Goal: Task Accomplishment & Management: Manage account settings

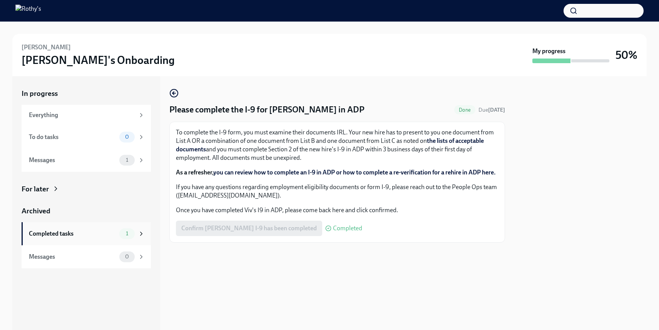
click at [113, 235] on div "Completed tasks" at bounding box center [72, 234] width 87 height 8
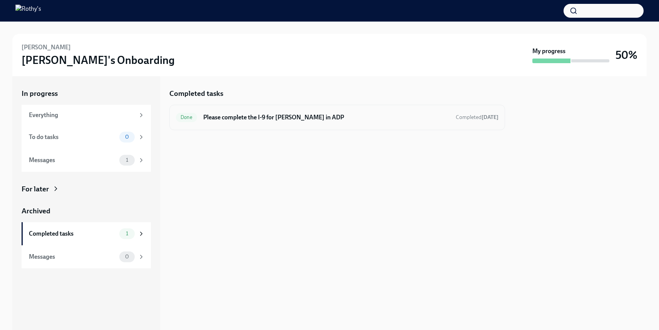
click at [329, 118] on h6 "Please complete the I-9 for [PERSON_NAME] in ADP" at bounding box center [326, 117] width 247 height 8
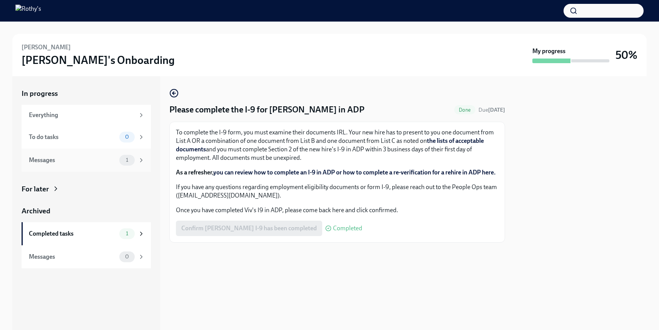
click at [115, 166] on div "Messages 1" at bounding box center [86, 160] width 129 height 23
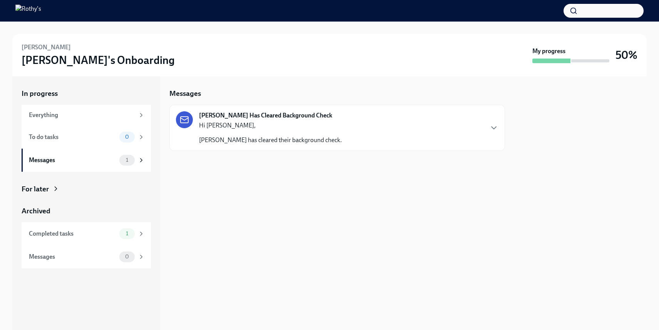
click at [304, 139] on p "[PERSON_NAME] has cleared their background check." at bounding box center [270, 140] width 143 height 8
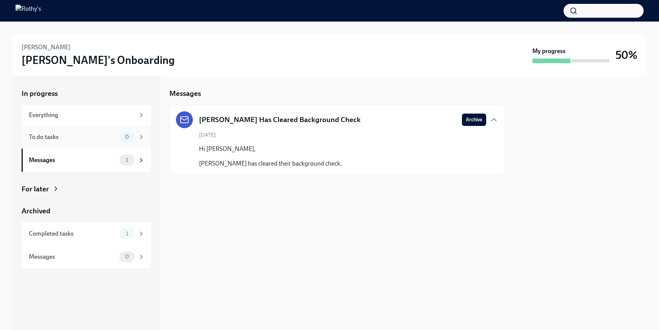
click at [111, 134] on div "To do tasks" at bounding box center [72, 137] width 87 height 8
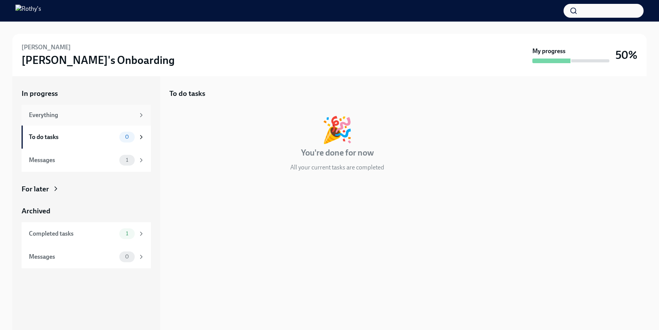
click at [91, 116] on div "Everything" at bounding box center [82, 115] width 106 height 8
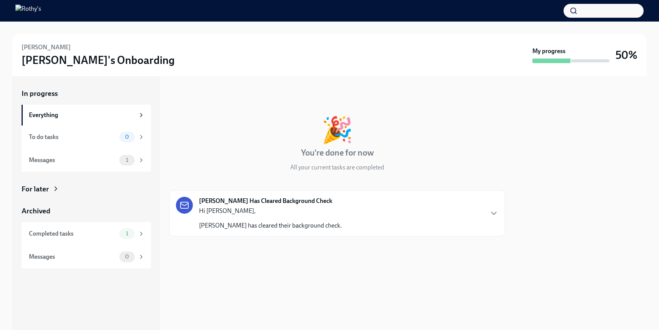
click at [300, 221] on p "[PERSON_NAME] has cleared their background check." at bounding box center [270, 225] width 143 height 8
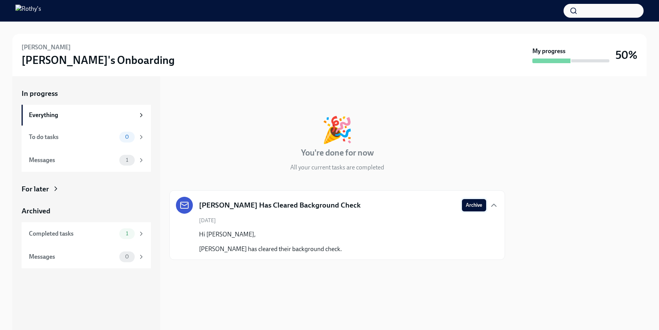
click at [467, 208] on span "Archive" at bounding box center [474, 205] width 17 height 8
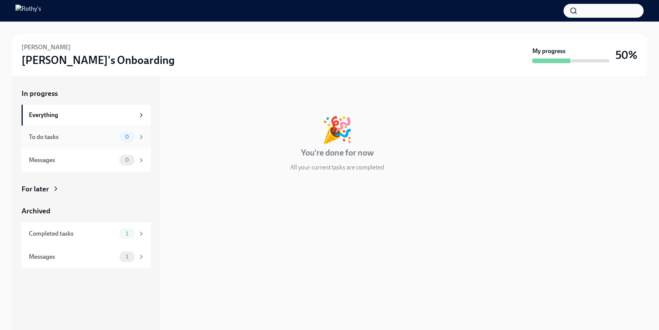
click at [105, 138] on div "To do tasks" at bounding box center [72, 137] width 87 height 8
click at [106, 155] on div "Messages 0" at bounding box center [87, 160] width 116 height 11
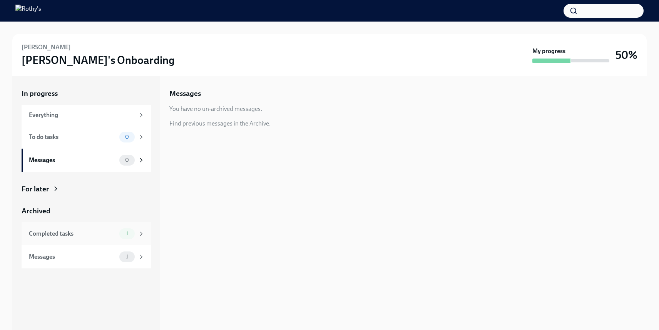
click at [113, 232] on div "Completed tasks" at bounding box center [72, 234] width 87 height 8
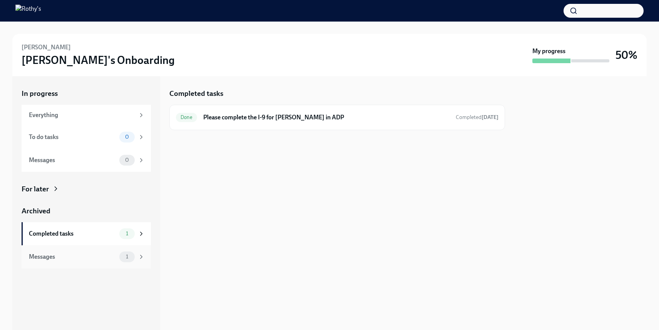
click at [116, 266] on div "Messages 1" at bounding box center [86, 256] width 129 height 23
